Goal: Navigation & Orientation: Find specific page/section

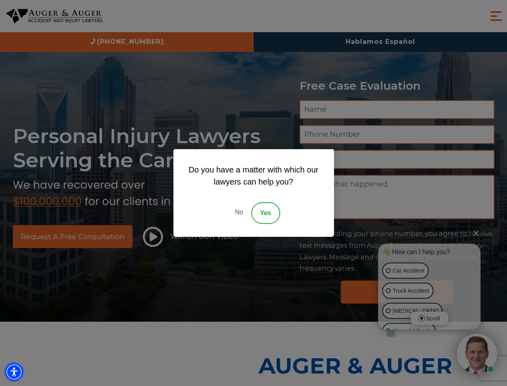
click at [14, 372] on img "Accessibility Menu" at bounding box center [14, 372] width 18 height 18
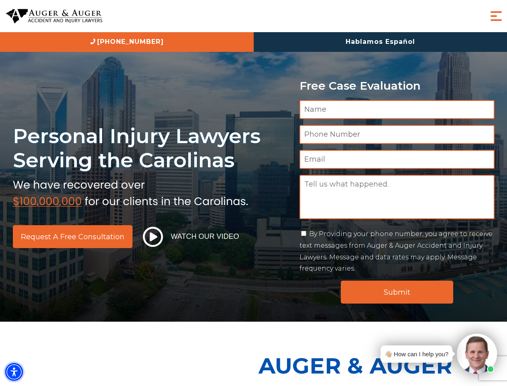
click at [14, 372] on img "Accessibility Menu" at bounding box center [14, 372] width 18 height 18
